Goal: Task Accomplishment & Management: Use online tool/utility

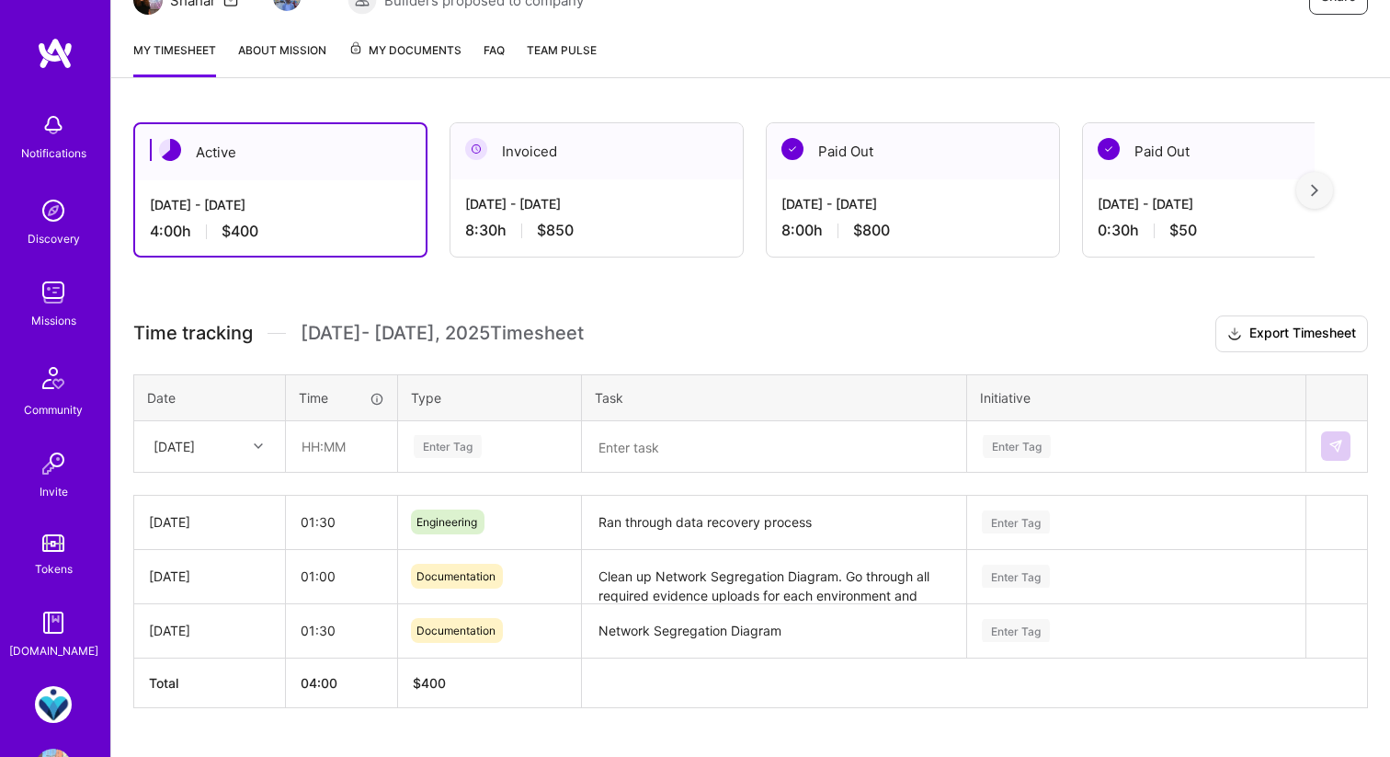
scroll to position [216, 0]
click at [322, 442] on input "text" at bounding box center [341, 447] width 109 height 49
type input "00:15"
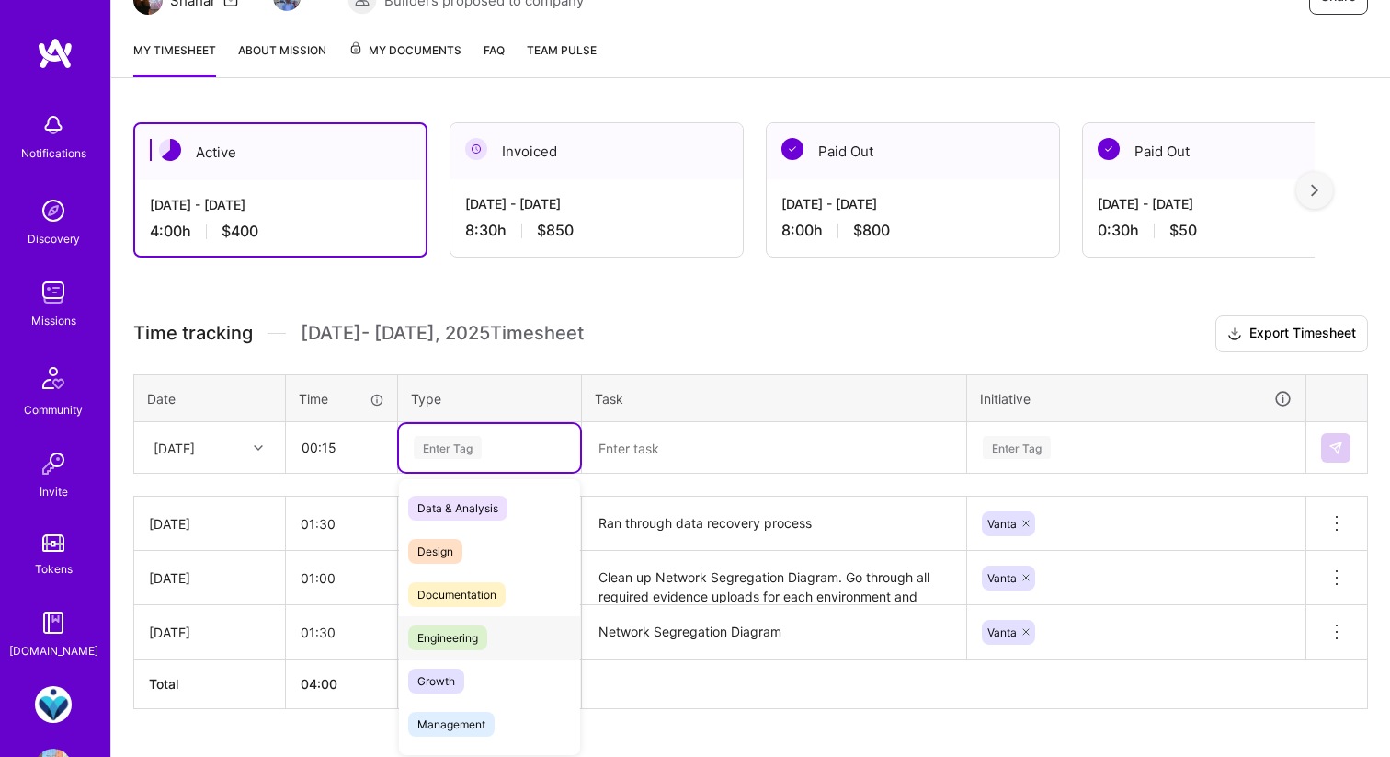
click at [452, 634] on span "Engineering" at bounding box center [447, 637] width 79 height 25
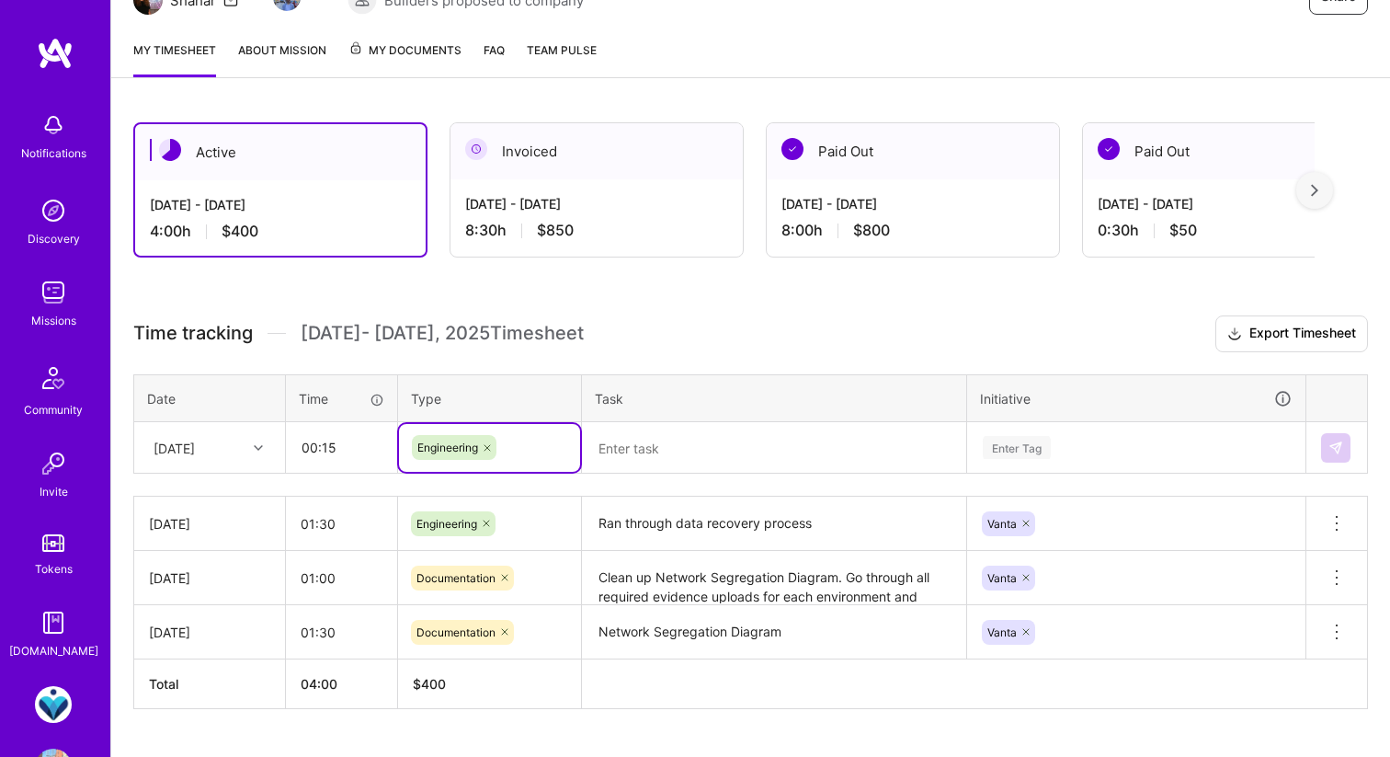
click at [633, 441] on textarea at bounding box center [774, 448] width 381 height 48
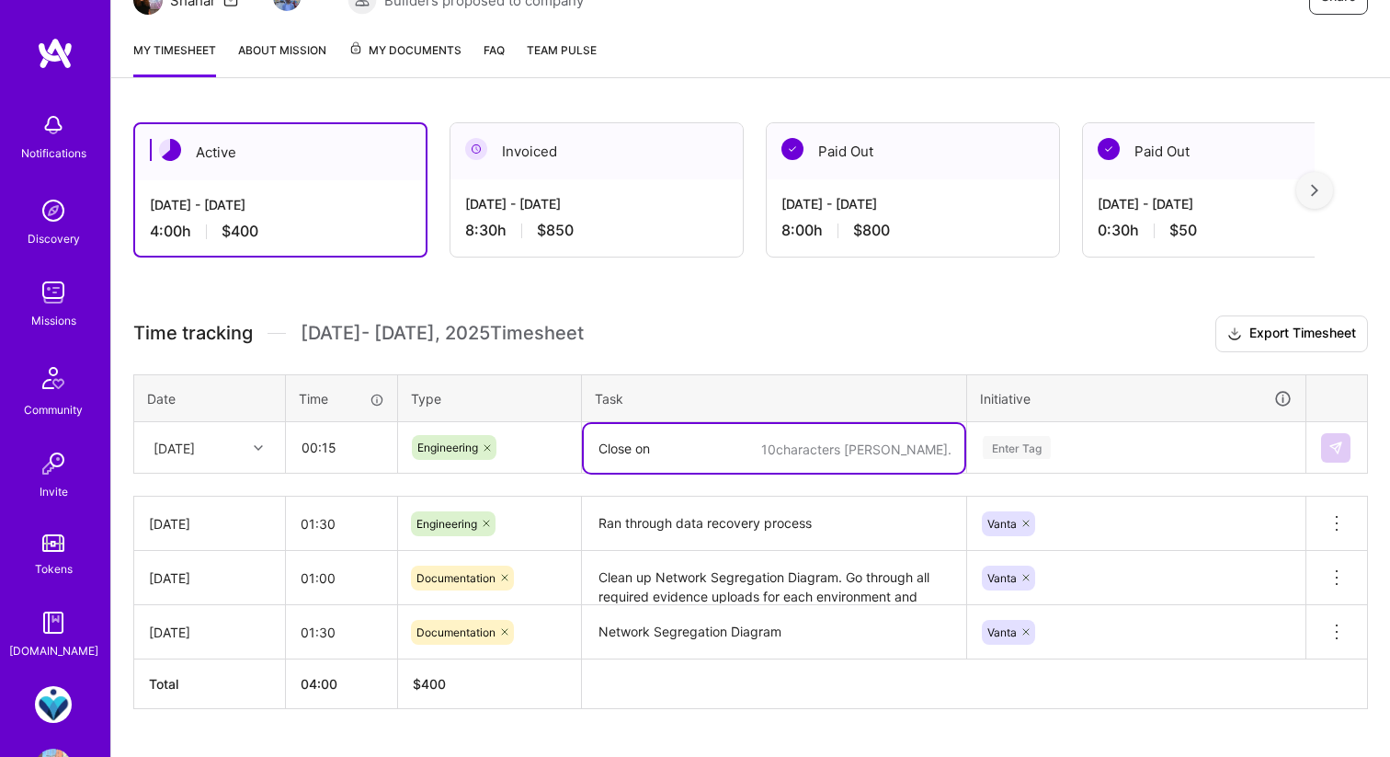
type textarea "Close on"
type textarea "Finish"
type textarea "Tear down test cluster and verify Vanta fix"
click at [1026, 434] on div "Enter Tag" at bounding box center [1136, 448] width 337 height 48
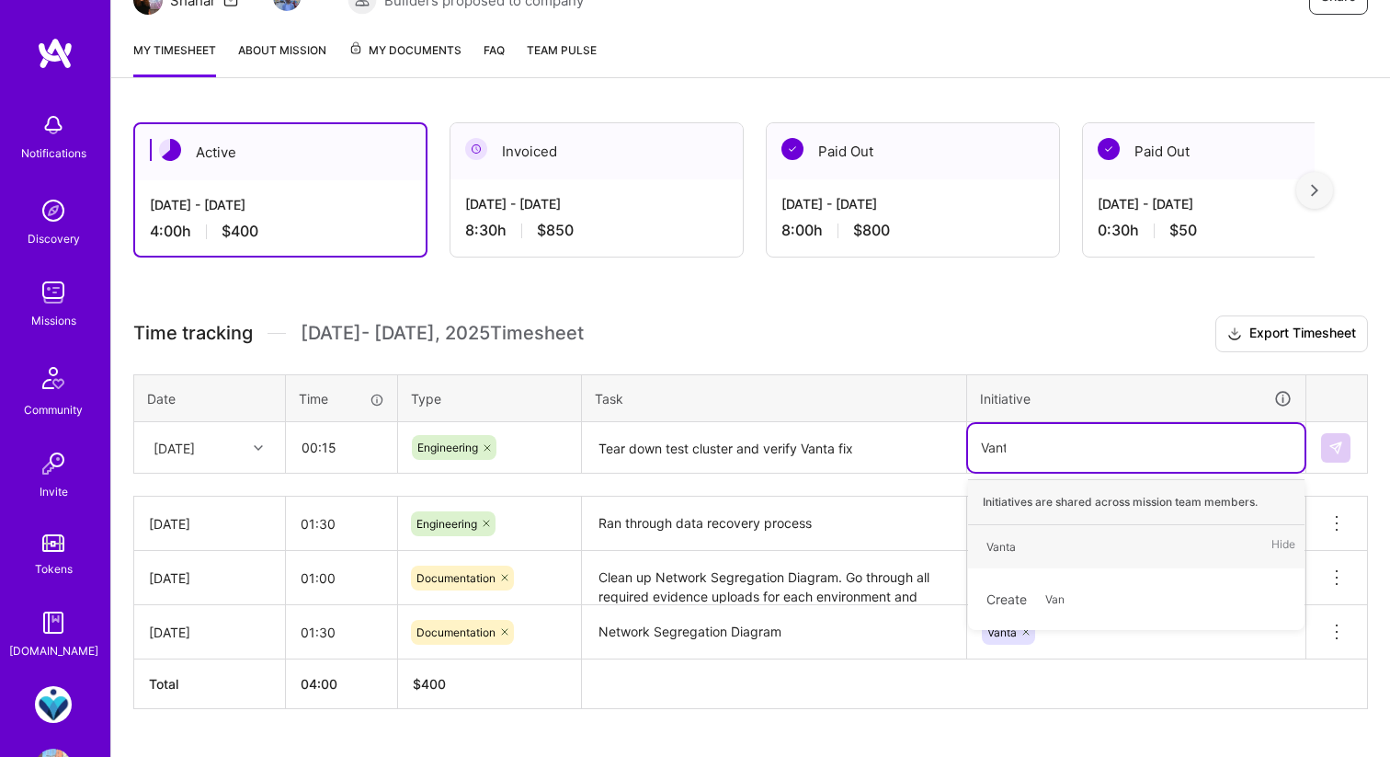
type input "Vanta"
click at [1024, 549] on span "Vanta" at bounding box center [1002, 546] width 48 height 25
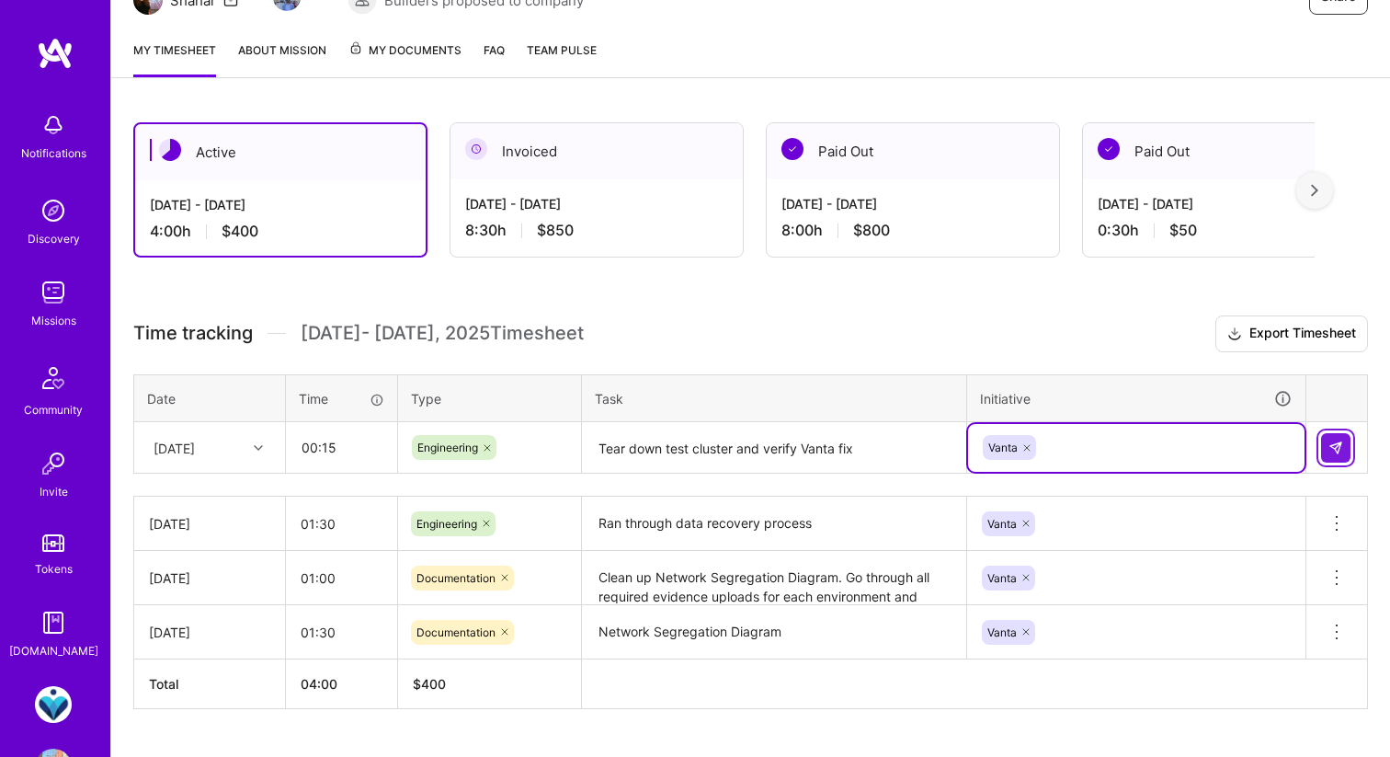
click at [1340, 446] on img at bounding box center [1336, 447] width 15 height 15
